Goal: Transaction & Acquisition: Subscribe to service/newsletter

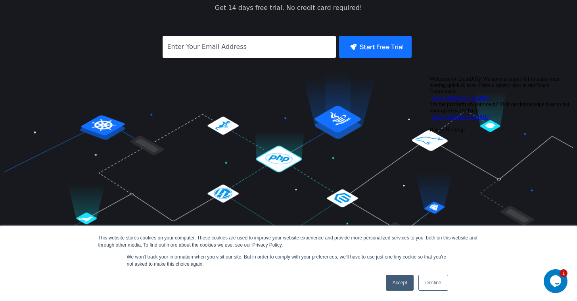
scroll to position [183, 0]
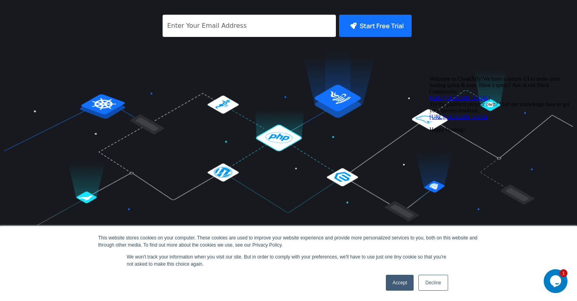
click at [436, 279] on link "Decline" at bounding box center [433, 283] width 29 height 16
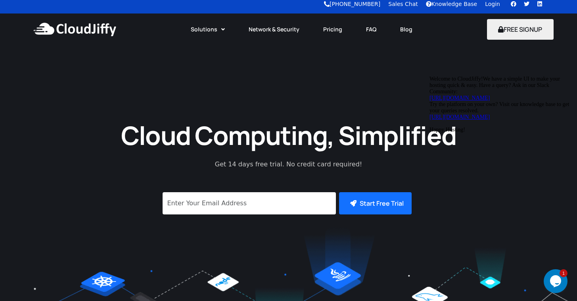
scroll to position [0, 0]
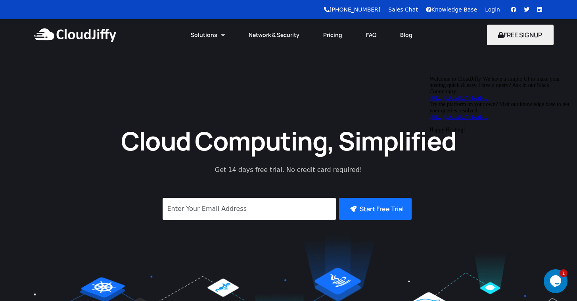
click at [325, 34] on link "Pricing" at bounding box center [333, 34] width 43 height 17
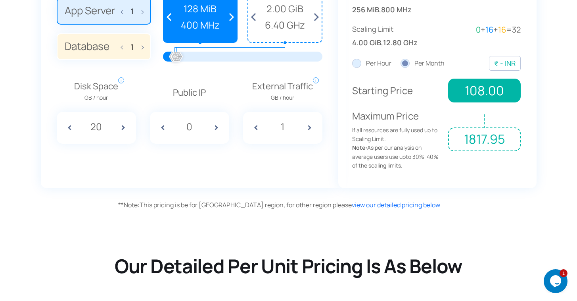
scroll to position [605, 0]
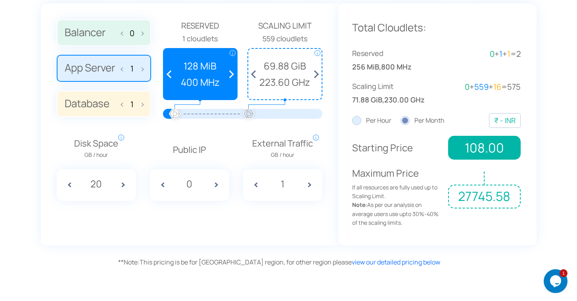
drag, startPoint x: 177, startPoint y: 112, endPoint x: 249, endPoint y: 116, distance: 72.0
click at [249, 116] on div at bounding box center [248, 114] width 17 height 17
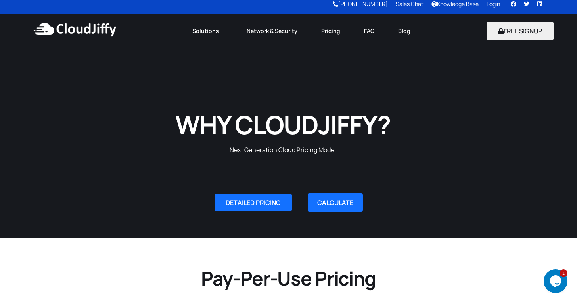
scroll to position [0, 0]
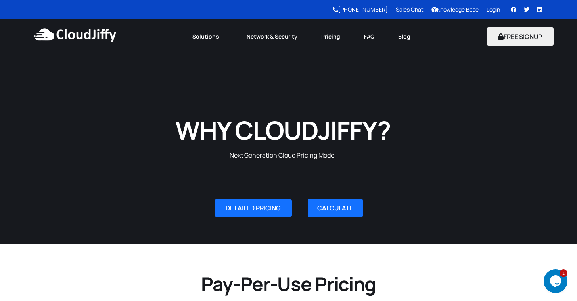
click at [74, 41] on img at bounding box center [75, 35] width 86 height 24
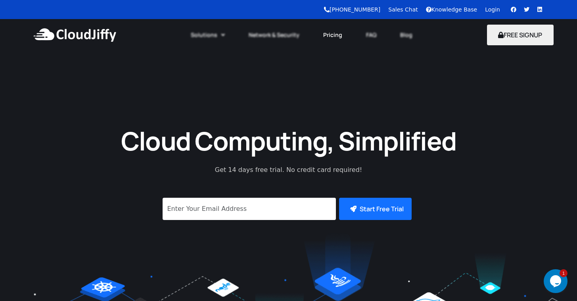
click at [331, 37] on link "Pricing" at bounding box center [333, 34] width 43 height 17
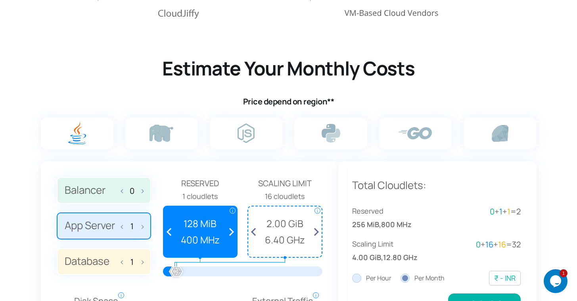
scroll to position [456, 0]
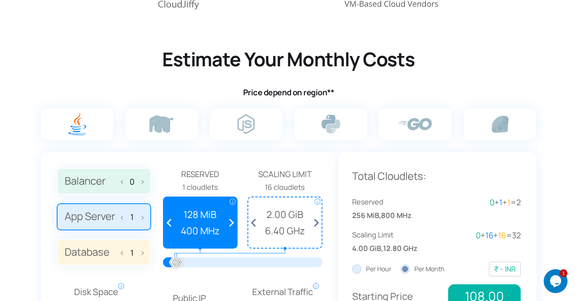
click at [85, 127] on img at bounding box center [77, 124] width 18 height 23
click at [0, 0] on input "radio" at bounding box center [0, 0] width 0 height 0
click at [174, 131] on label at bounding box center [161, 124] width 73 height 32
click at [0, 0] on input "radio" at bounding box center [0, 0] width 0 height 0
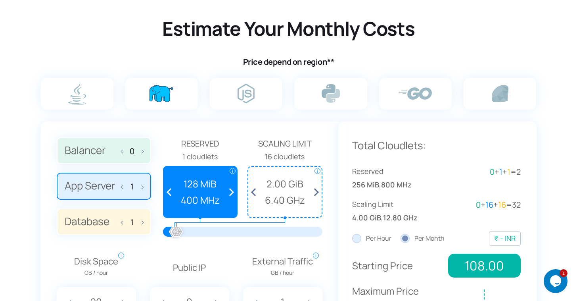
scroll to position [488, 0]
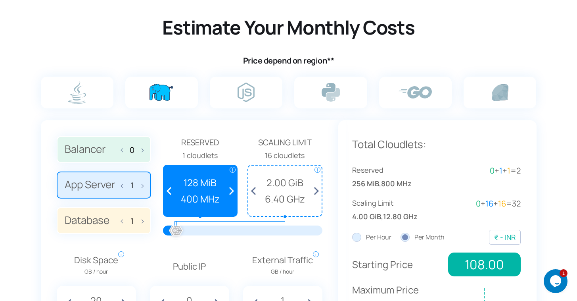
click at [143, 148] on label "Balancer 0" at bounding box center [104, 149] width 94 height 27
click at [0, 0] on input "Balancer 0" at bounding box center [0, 0] width 0 height 0
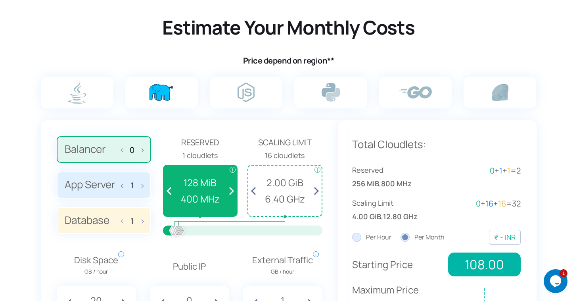
click at [142, 150] on span at bounding box center [141, 149] width 6 height 17
type input "1"
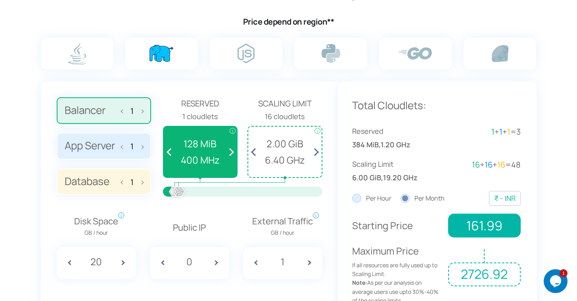
scroll to position [529, 0]
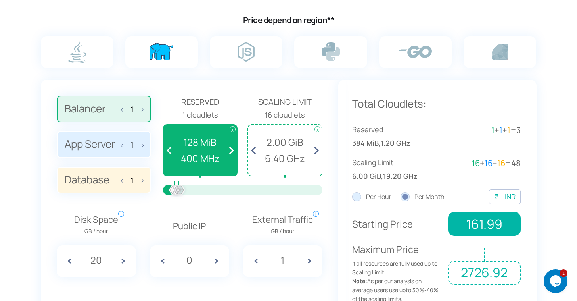
click at [82, 141] on label "App Server 1" at bounding box center [104, 144] width 94 height 27
click at [0, 0] on input "App Server 1" at bounding box center [0, 0] width 0 height 0
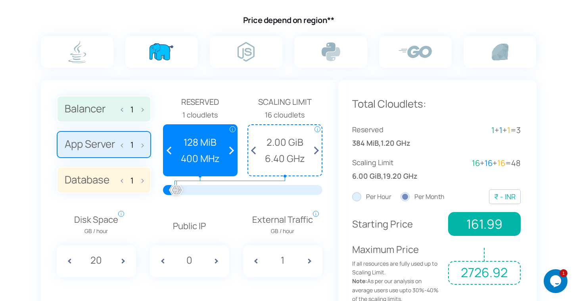
click at [138, 145] on span at bounding box center [141, 144] width 6 height 17
type input "2"
click at [79, 178] on label "Database 1" at bounding box center [104, 180] width 94 height 27
click at [0, 0] on input "Database 1" at bounding box center [0, 0] width 0 height 0
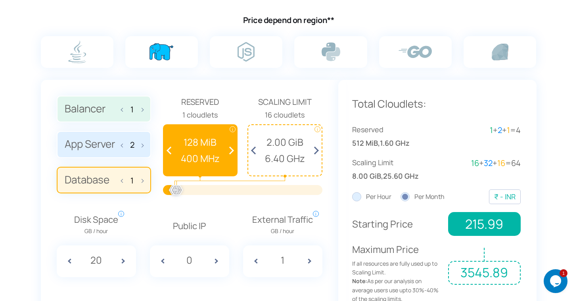
click at [144, 181] on label "Database 1" at bounding box center [104, 180] width 94 height 27
click at [0, 0] on input "Database 1" at bounding box center [0, 0] width 0 height 0
click at [141, 179] on span at bounding box center [141, 179] width 6 height 17
type input "2"
click at [219, 256] on span at bounding box center [220, 261] width 20 height 32
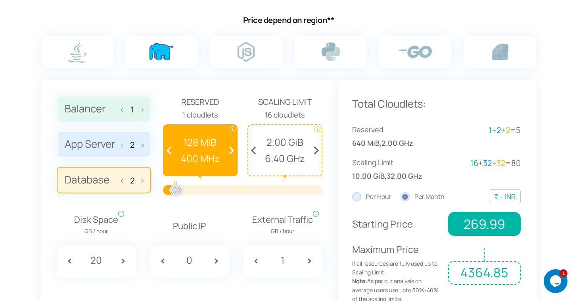
type input "1"
click at [121, 256] on span at bounding box center [126, 261] width 20 height 32
click at [102, 260] on input "21" at bounding box center [96, 259] width 29 height 15
type input "2"
type input "100"
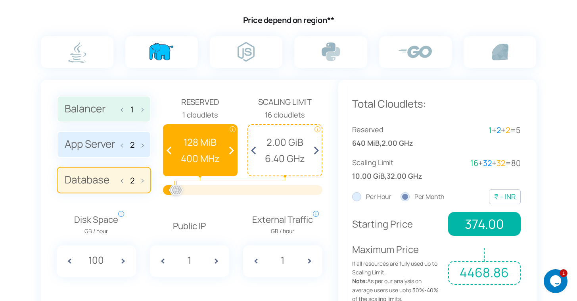
click at [225, 290] on div "Balancer 1 App Server 2 Database 2 Reserved 1 cloudlets i i" at bounding box center [190, 201] width 298 height 242
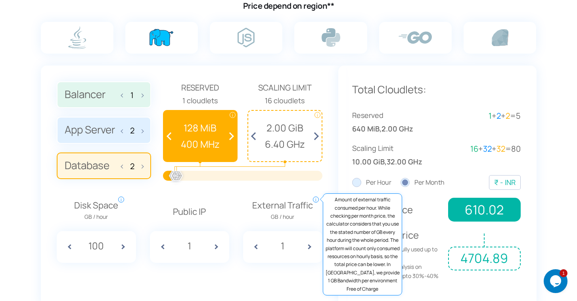
scroll to position [548, 0]
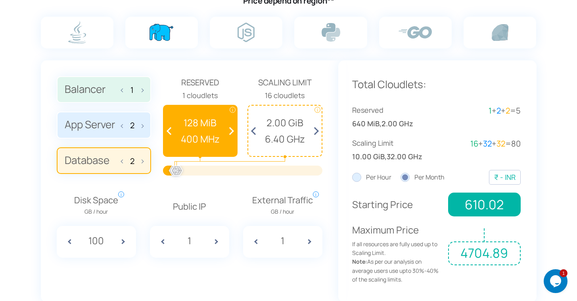
click at [292, 238] on input "1" at bounding box center [282, 240] width 29 height 15
type input "2"
click at [326, 213] on div "Balancer 1 App Server 2 Database 2 Reserved 1 cloudlets i i" at bounding box center [190, 181] width 298 height 242
click at [199, 81] on span "Reserved" at bounding box center [200, 82] width 75 height 13
click at [280, 84] on span "Scaling Limit" at bounding box center [285, 82] width 75 height 13
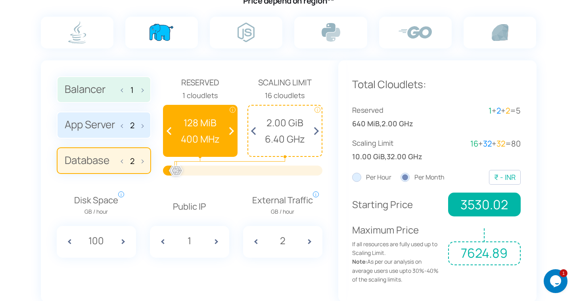
click at [233, 133] on span at bounding box center [229, 131] width 15 height 50
click at [172, 131] on span at bounding box center [171, 131] width 15 height 50
click at [145, 190] on div "Disk Space GB / hour i Amount of disk space consumed per hour. While checking p…" at bounding box center [190, 219] width 274 height 76
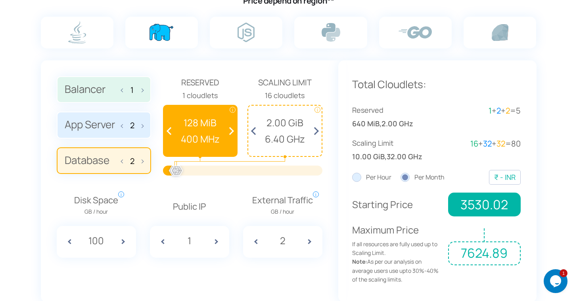
click at [276, 122] on span "2.00 GiB" at bounding box center [284, 122] width 65 height 15
click at [281, 98] on div "16 cloudlets" at bounding box center [285, 96] width 75 height 12
click at [176, 171] on div at bounding box center [175, 170] width 17 height 17
click at [87, 121] on label "App Server 2" at bounding box center [104, 125] width 94 height 27
click at [0, 0] on input "App Server 2" at bounding box center [0, 0] width 0 height 0
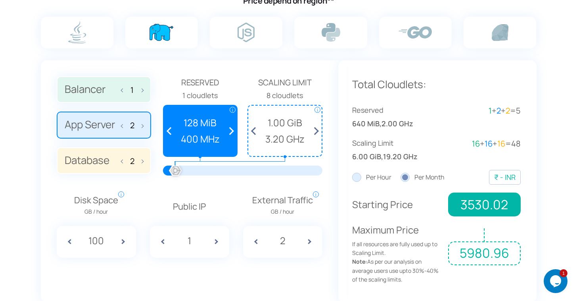
click at [176, 171] on div at bounding box center [175, 170] width 17 height 17
click at [236, 132] on span at bounding box center [229, 131] width 15 height 50
click at [358, 177] on label "Per Hour" at bounding box center [371, 177] width 39 height 10
click at [0, 0] on input "Per Hour" at bounding box center [0, 0] width 0 height 0
click at [92, 89] on label "Balancer 1" at bounding box center [104, 89] width 94 height 27
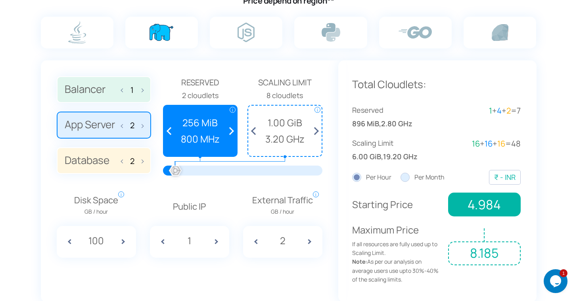
click at [0, 0] on input "Balancer 1" at bounding box center [0, 0] width 0 height 0
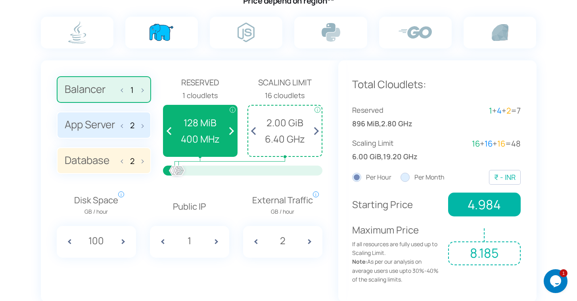
click at [205, 82] on span "Reserved" at bounding box center [200, 82] width 75 height 13
click at [293, 84] on span "Scaling Limit" at bounding box center [285, 82] width 75 height 13
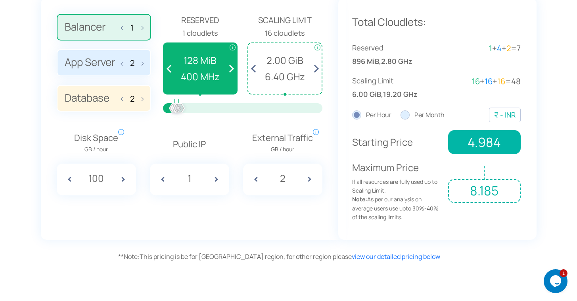
scroll to position [603, 0]
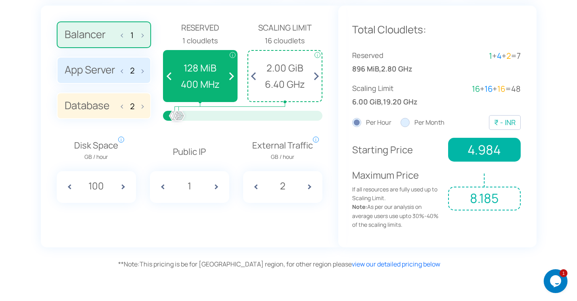
click at [76, 68] on label "App Server 2" at bounding box center [104, 70] width 94 height 27
click at [0, 0] on input "App Server 2" at bounding box center [0, 0] width 0 height 0
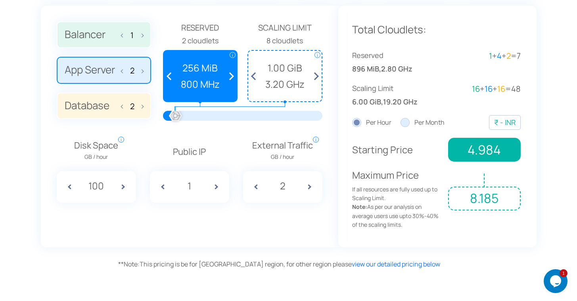
click at [86, 37] on label "Balancer 1" at bounding box center [104, 34] width 94 height 27
click at [0, 0] on input "Balancer 1" at bounding box center [0, 0] width 0 height 0
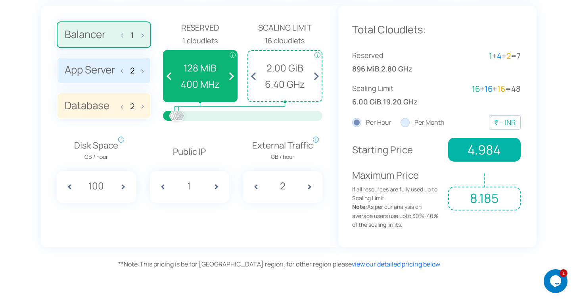
click at [90, 113] on label "Database 2" at bounding box center [104, 105] width 94 height 27
click at [0, 0] on input "Database 2" at bounding box center [0, 0] width 0 height 0
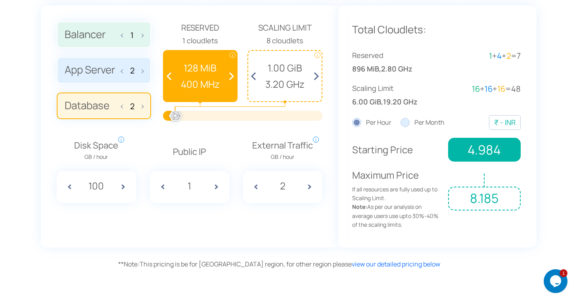
click at [92, 78] on label "App Server 2" at bounding box center [104, 70] width 94 height 27
click at [0, 0] on input "App Server 2" at bounding box center [0, 0] width 0 height 0
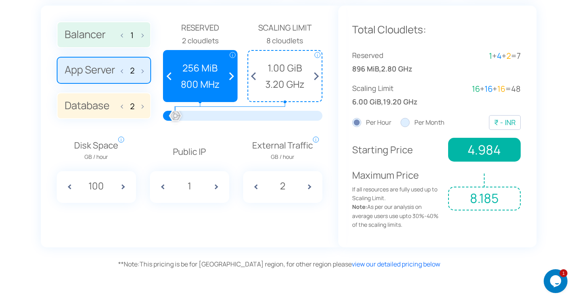
click at [101, 42] on label "Balancer 1" at bounding box center [104, 34] width 94 height 27
click at [0, 0] on input "Balancer 1" at bounding box center [0, 0] width 0 height 0
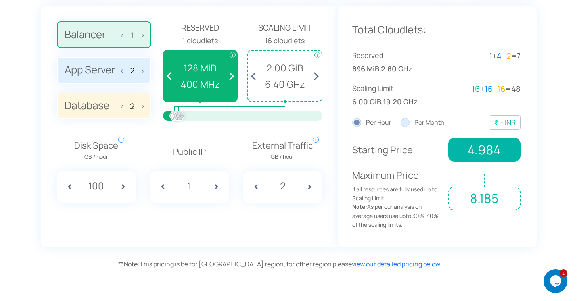
click at [99, 80] on label "App Server 2" at bounding box center [104, 70] width 94 height 27
click at [0, 0] on input "App Server 2" at bounding box center [0, 0] width 0 height 0
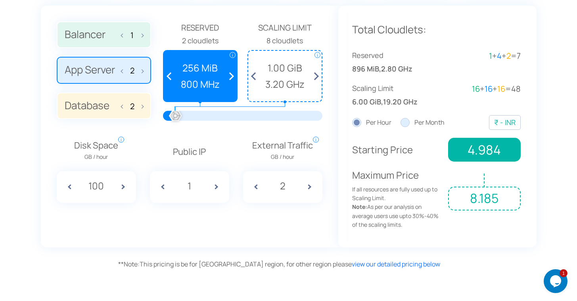
click at [93, 106] on label "Database 2" at bounding box center [104, 105] width 94 height 27
click at [0, 0] on input "Database 2" at bounding box center [0, 0] width 0 height 0
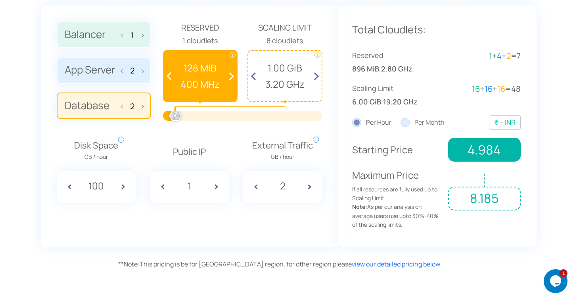
click at [289, 238] on div "Balancer 1 App Server 2 Database 2 Reserved 1 cloudlets i i" at bounding box center [190, 127] width 298 height 242
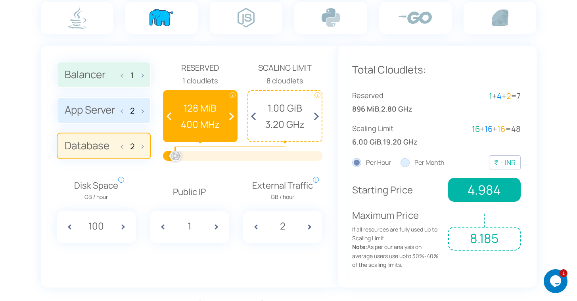
scroll to position [552, 0]
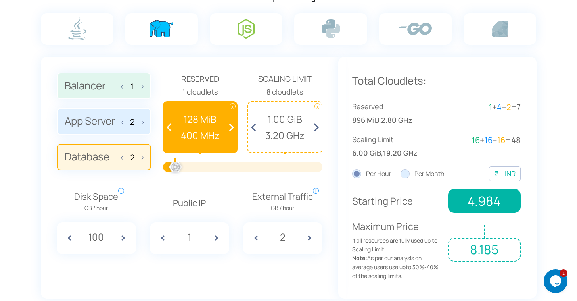
click at [246, 24] on img at bounding box center [246, 28] width 17 height 19
click at [0, 0] on input "radio" at bounding box center [0, 0] width 0 height 0
click at [326, 28] on img at bounding box center [331, 28] width 19 height 19
click at [0, 0] on input "radio" at bounding box center [0, 0] width 0 height 0
click at [173, 33] on img at bounding box center [162, 28] width 24 height 17
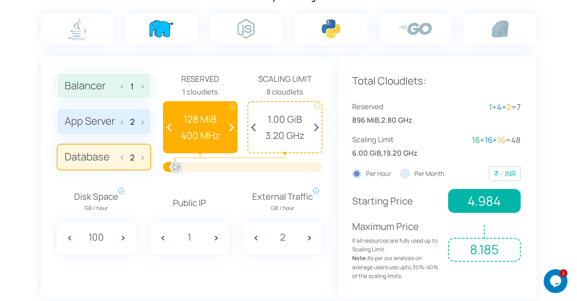
click at [0, 0] on input "radio" at bounding box center [0, 0] width 0 height 0
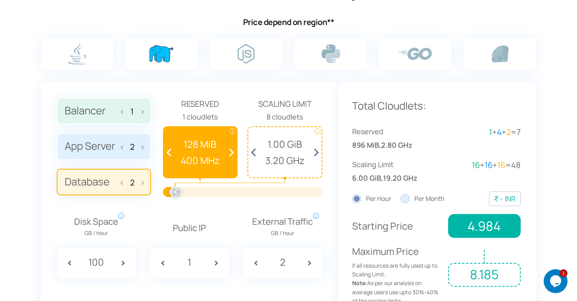
scroll to position [462, 0]
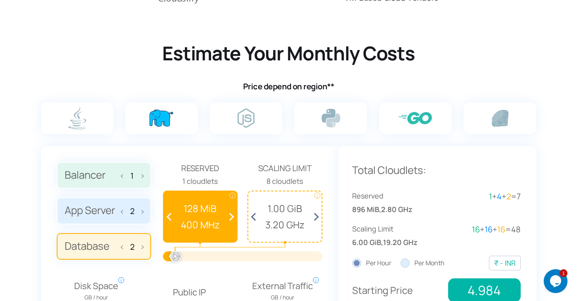
click at [440, 119] on label at bounding box center [415, 118] width 73 height 32
click at [0, 0] on input "radio" at bounding box center [0, 0] width 0 height 0
click at [484, 114] on label at bounding box center [500, 118] width 73 height 32
click at [0, 0] on input "radio" at bounding box center [0, 0] width 0 height 0
click at [401, 127] on label at bounding box center [415, 118] width 73 height 32
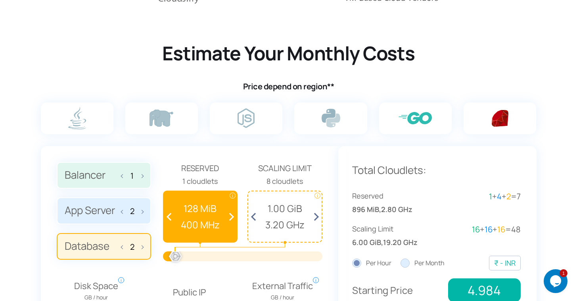
click at [0, 0] on input "radio" at bounding box center [0, 0] width 0 height 0
click at [344, 121] on label at bounding box center [330, 118] width 73 height 32
click at [0, 0] on input "radio" at bounding box center [0, 0] width 0 height 0
click at [254, 125] on img at bounding box center [246, 117] width 17 height 19
click at [0, 0] on input "radio" at bounding box center [0, 0] width 0 height 0
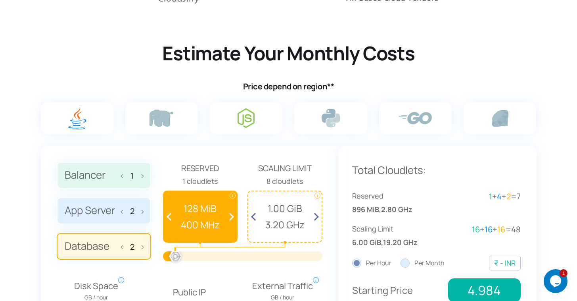
click at [113, 127] on label at bounding box center [77, 118] width 73 height 32
click at [0, 0] on input "radio" at bounding box center [0, 0] width 0 height 0
click at [176, 116] on label at bounding box center [161, 118] width 73 height 32
click at [0, 0] on input "radio" at bounding box center [0, 0] width 0 height 0
click at [211, 91] on div "Estimate Your Monthly Costs Price depend on region** 1 2 2 Reserved i i" at bounding box center [289, 225] width 500 height 369
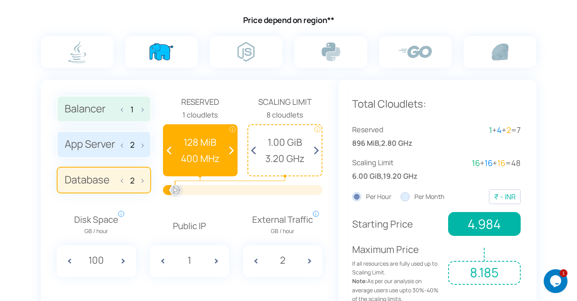
scroll to position [527, 0]
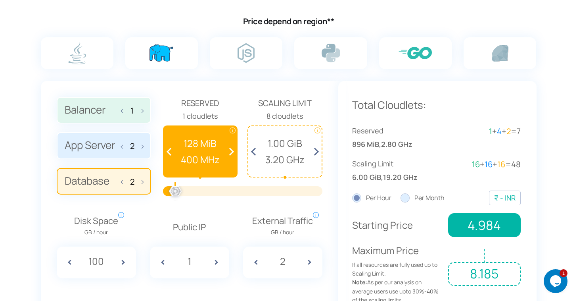
click at [416, 48] on img at bounding box center [415, 53] width 33 height 12
click at [0, 0] on input "radio" at bounding box center [0, 0] width 0 height 0
click at [256, 49] on label at bounding box center [246, 53] width 73 height 32
click at [0, 0] on input "radio" at bounding box center [0, 0] width 0 height 0
click at [154, 51] on img at bounding box center [162, 52] width 24 height 17
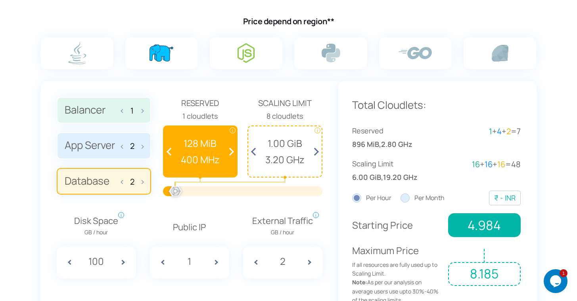
click at [0, 0] on input "radio" at bounding box center [0, 0] width 0 height 0
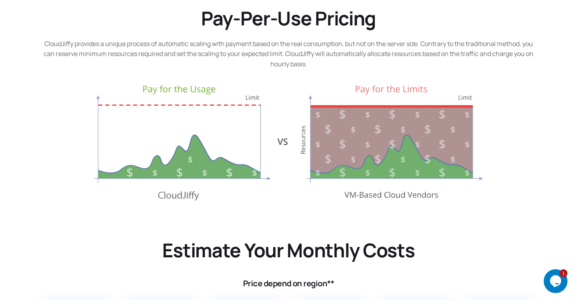
scroll to position [0, 0]
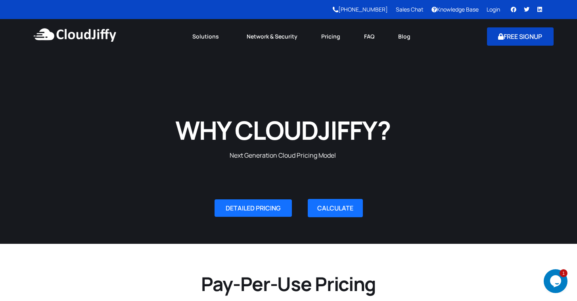
click at [497, 43] on button "FREE SIGNUP" at bounding box center [520, 36] width 67 height 18
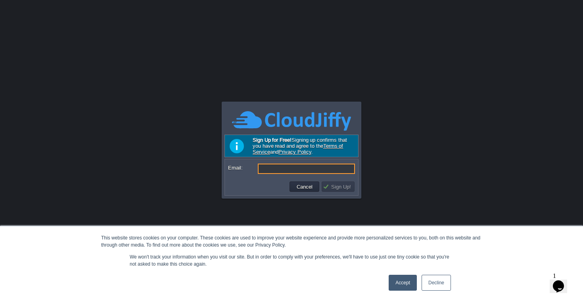
click at [277, 165] on input "Email:" at bounding box center [306, 169] width 97 height 10
type input "d"
paste input "gehopon285@futebr.com"
type input "gehopon285@futebr.com"
click at [338, 192] on td "Sign Up!" at bounding box center [338, 186] width 35 height 13
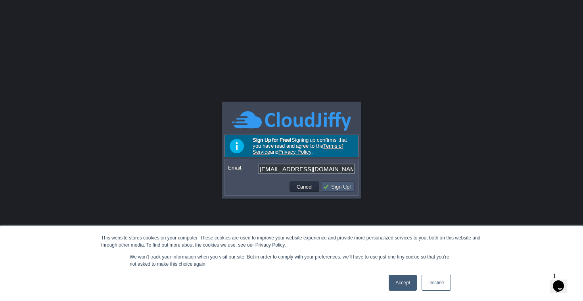
click at [339, 183] on td "Sign Up!" at bounding box center [338, 186] width 33 height 10
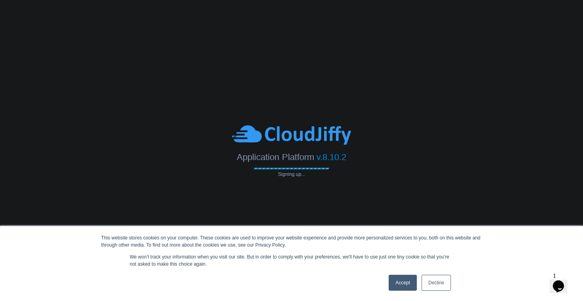
click at [441, 278] on link "Decline" at bounding box center [436, 283] width 29 height 16
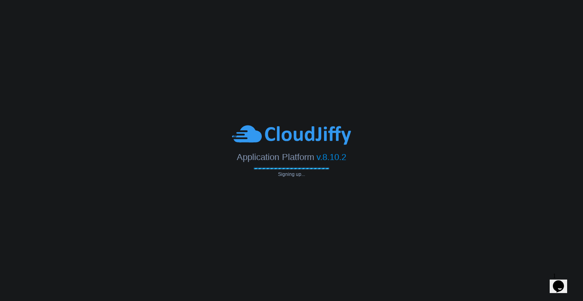
type input "gehopon285@futebr.com"
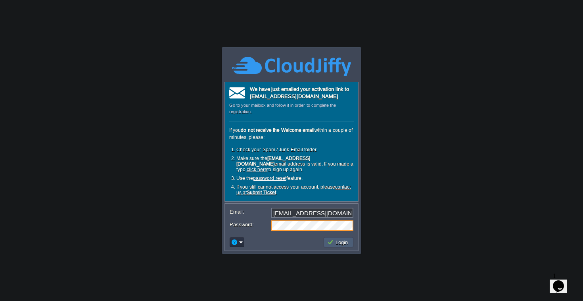
click at [332, 246] on td "Login" at bounding box center [339, 242] width 30 height 10
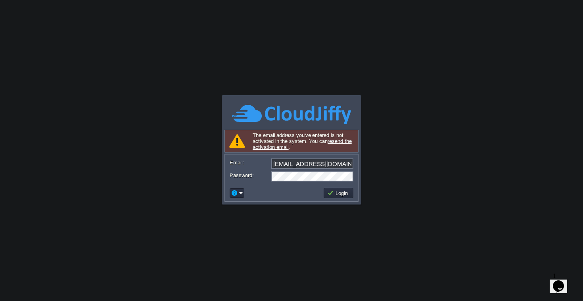
click at [399, 142] on body "This website stores cookies on your computer. These cookies are used to improve…" at bounding box center [291, 150] width 583 height 301
